Goal: Task Accomplishment & Management: Use online tool/utility

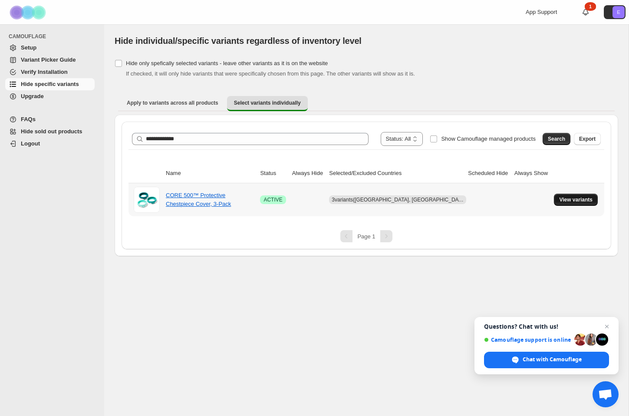
click at [565, 199] on span "View variants" at bounding box center [575, 199] width 33 height 7
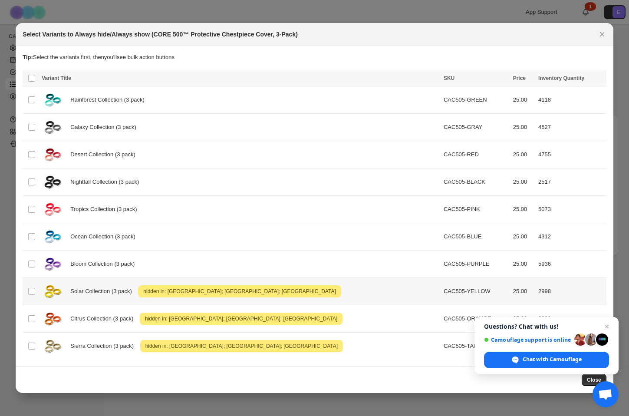
click at [30, 296] on td "Select product variant" at bounding box center [31, 291] width 17 height 27
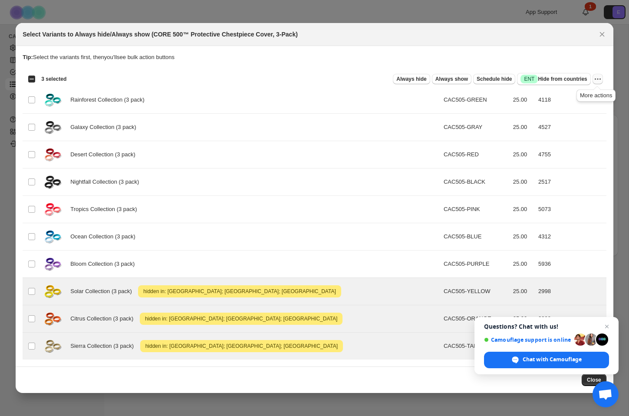
click at [599, 79] on icon "More actions" at bounding box center [598, 79] width 9 height 9
click at [561, 143] on span "Undo hide from countries" at bounding box center [566, 140] width 63 height 7
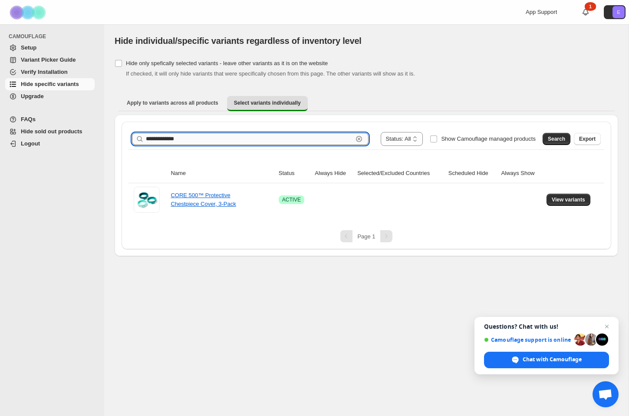
click at [206, 139] on input "**********" at bounding box center [249, 139] width 207 height 12
paste input "text"
type input "**********"
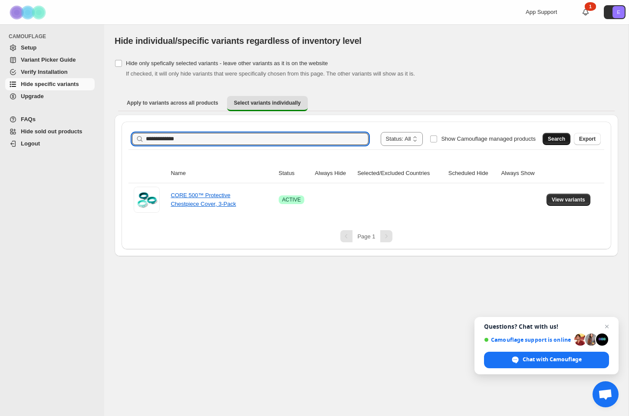
click at [549, 143] on button "Search" at bounding box center [557, 139] width 28 height 12
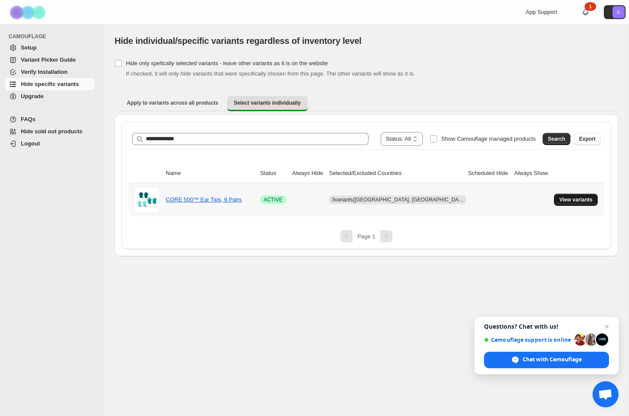
click at [568, 197] on span "View variants" at bounding box center [575, 199] width 33 height 7
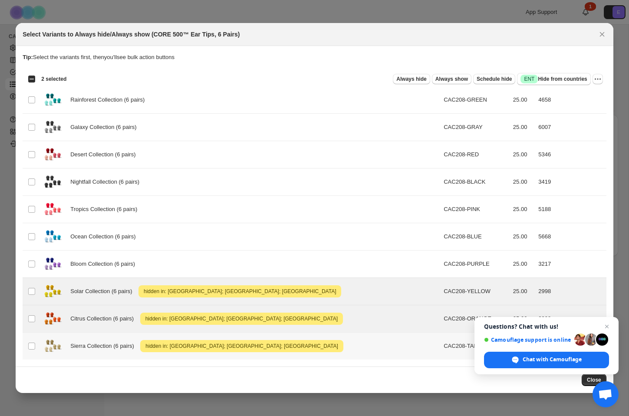
click at [37, 348] on td "Select product variant" at bounding box center [31, 346] width 17 height 27
click at [598, 80] on icon "More actions" at bounding box center [598, 79] width 9 height 9
click at [567, 141] on span "Undo hide from countries" at bounding box center [566, 140] width 63 height 7
